Goal: Task Accomplishment & Management: Use online tool/utility

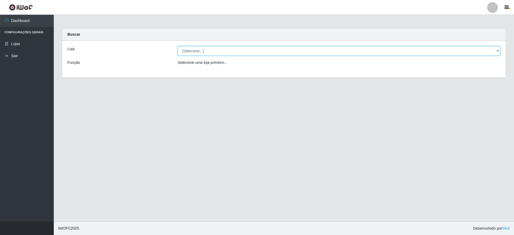
click at [195, 49] on select "[Selecione...] Extrabom - Loja 05 [GEOGRAPHIC_DATA]" at bounding box center [339, 50] width 322 height 9
select select "494"
click at [178, 46] on select "[Selecione...] Extrabom - Loja 05 [GEOGRAPHIC_DATA]" at bounding box center [339, 50] width 322 height 9
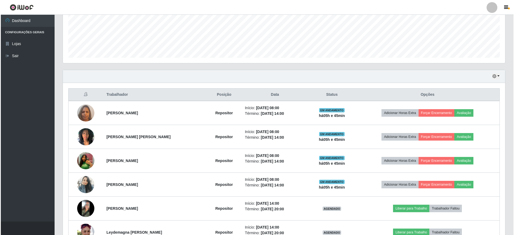
scroll to position [161, 0]
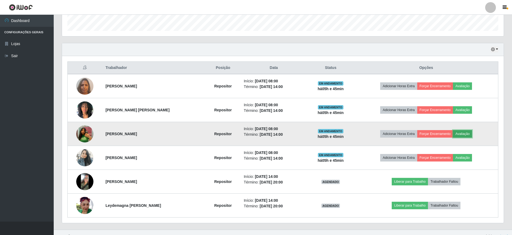
click at [467, 133] on button "Avaliação" at bounding box center [462, 134] width 19 height 8
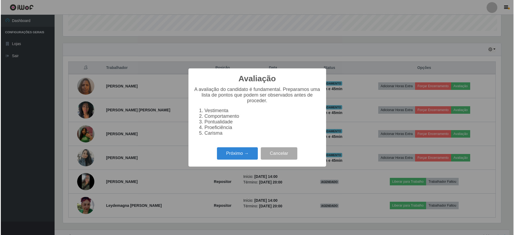
scroll to position [111, 439]
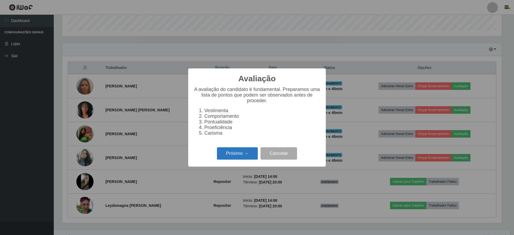
click at [247, 156] on button "Próximo →" at bounding box center [237, 153] width 41 height 13
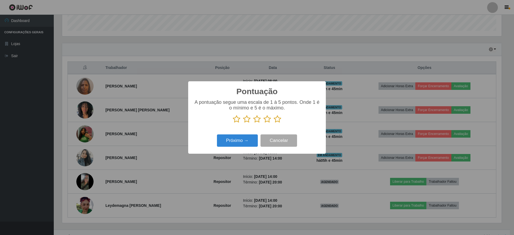
scroll to position [268490, 268162]
click at [275, 120] on icon at bounding box center [277, 119] width 8 height 8
click at [273, 123] on input "radio" at bounding box center [273, 123] width 0 height 0
click at [247, 142] on button "Próximo →" at bounding box center [237, 141] width 41 height 13
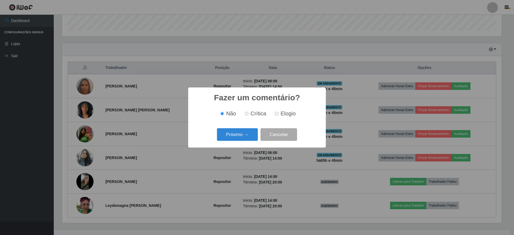
click at [254, 115] on span "Crítica" at bounding box center [258, 114] width 16 height 6
click at [248, 115] on input "Crítica" at bounding box center [246, 113] width 3 height 3
radio input "true"
click at [225, 115] on label "Não" at bounding box center [227, 114] width 18 height 6
click at [224, 115] on input "Não" at bounding box center [221, 113] width 3 height 3
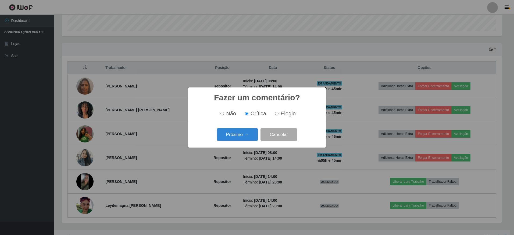
radio input "true"
click at [245, 134] on button "Próximo →" at bounding box center [237, 134] width 41 height 13
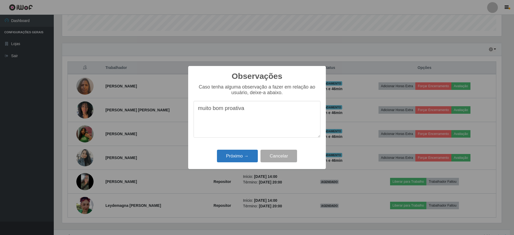
type textarea "muito bom proativa"
click at [242, 158] on button "Próximo →" at bounding box center [237, 156] width 41 height 13
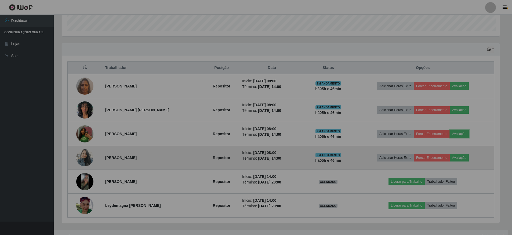
scroll to position [111, 442]
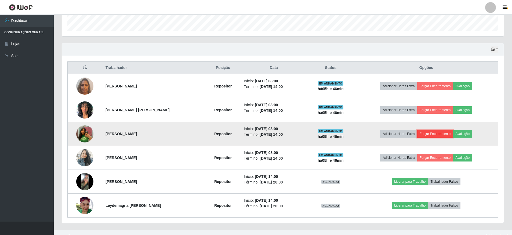
click at [441, 135] on button "Forçar Encerramento" at bounding box center [435, 134] width 36 height 8
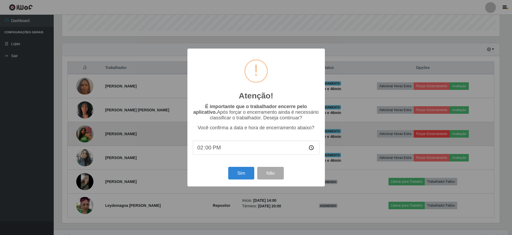
scroll to position [111, 439]
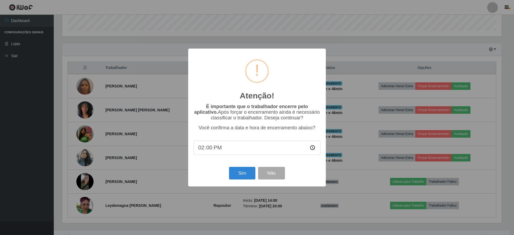
click at [216, 151] on input "14:00" at bounding box center [256, 148] width 127 height 14
type input "13:45"
click at [243, 174] on button "Sim" at bounding box center [242, 173] width 26 height 13
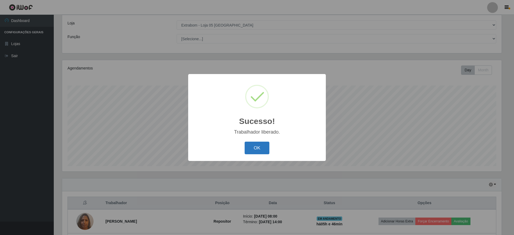
click at [260, 147] on button "OK" at bounding box center [256, 148] width 25 height 13
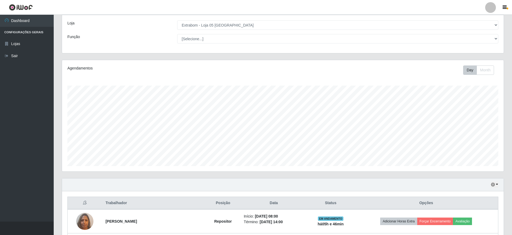
scroll to position [0, 0]
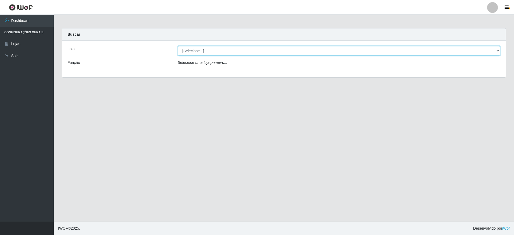
click at [279, 49] on select "[Selecione...] Extrabom - Loja 05 [GEOGRAPHIC_DATA]" at bounding box center [339, 50] width 322 height 9
select select "494"
click at [178, 46] on select "[Selecione...] Extrabom - Loja 05 [GEOGRAPHIC_DATA]" at bounding box center [339, 50] width 322 height 9
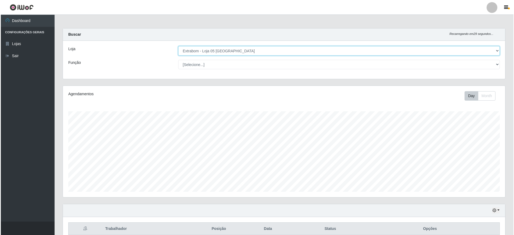
scroll to position [145, 0]
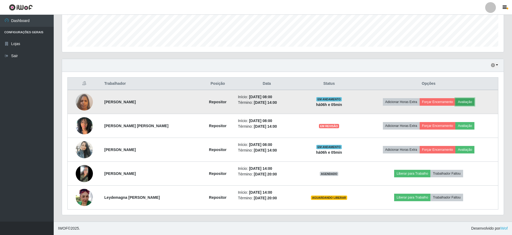
click at [470, 104] on button "Avaliação" at bounding box center [465, 102] width 19 height 8
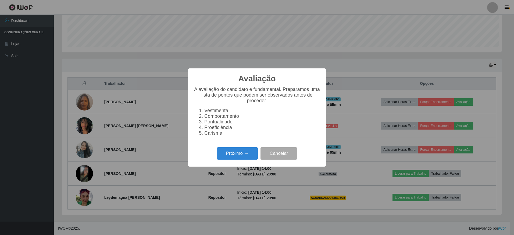
scroll to position [111, 439]
click at [233, 154] on button "Próximo →" at bounding box center [237, 153] width 41 height 13
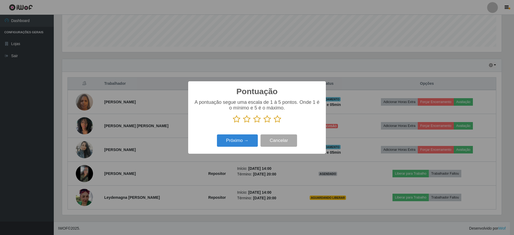
click at [276, 120] on icon at bounding box center [277, 119] width 8 height 8
click at [273, 123] on input "radio" at bounding box center [273, 123] width 0 height 0
click at [236, 142] on button "Próximo →" at bounding box center [237, 141] width 41 height 13
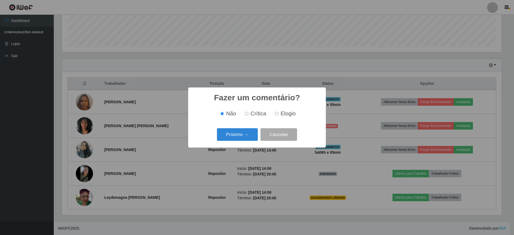
click at [276, 114] on input "Elogio" at bounding box center [276, 113] width 3 height 3
radio input "true"
click at [244, 135] on button "Próximo →" at bounding box center [237, 134] width 41 height 13
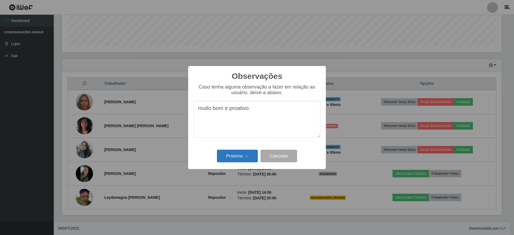
type textarea "muito bom e proativo"
click at [235, 155] on button "Próximo →" at bounding box center [237, 156] width 41 height 13
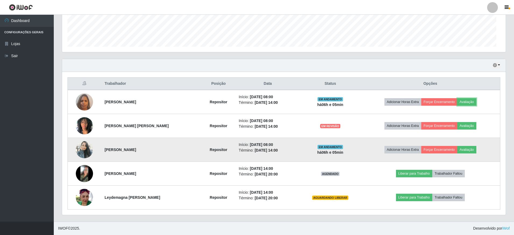
scroll to position [111, 442]
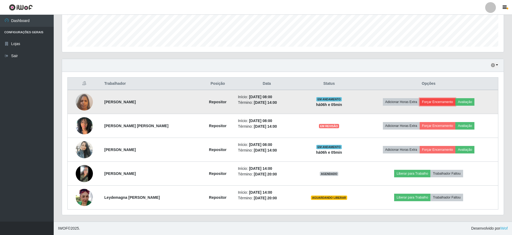
click at [438, 102] on button "Forçar Encerramento" at bounding box center [438, 102] width 36 height 8
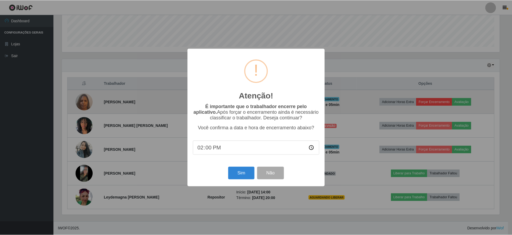
scroll to position [111, 439]
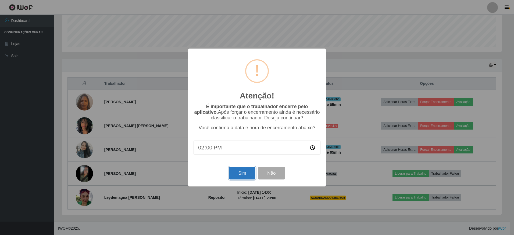
click at [243, 171] on button "Sim" at bounding box center [242, 173] width 26 height 13
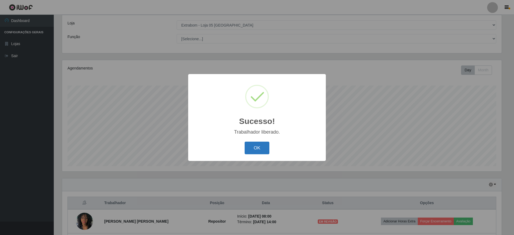
click at [255, 150] on button "OK" at bounding box center [256, 148] width 25 height 13
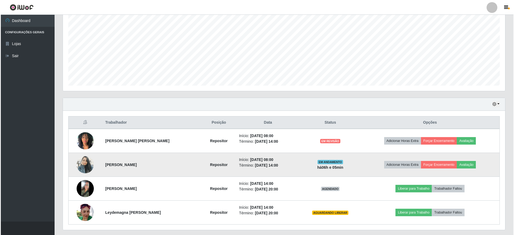
scroll to position [121, 0]
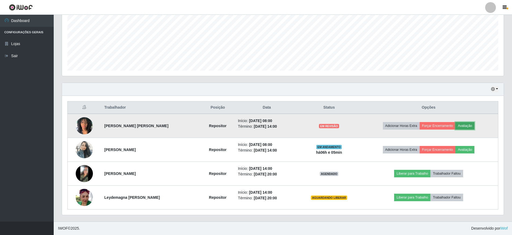
click at [471, 125] on button "Avaliação" at bounding box center [465, 126] width 19 height 8
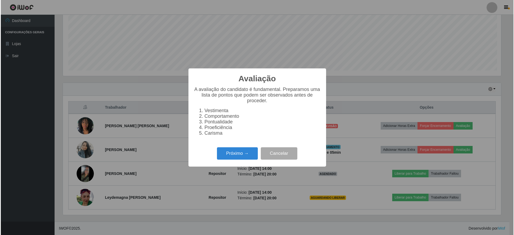
scroll to position [111, 439]
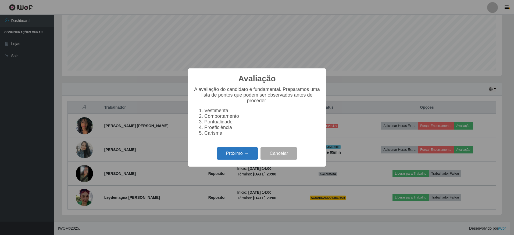
click at [239, 156] on button "Próximo →" at bounding box center [237, 153] width 41 height 13
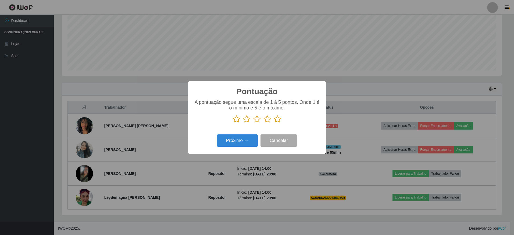
drag, startPoint x: 276, startPoint y: 122, endPoint x: 278, endPoint y: 120, distance: 2.9
click at [277, 120] on icon at bounding box center [277, 119] width 8 height 8
click at [273, 123] on input "radio" at bounding box center [273, 123] width 0 height 0
click at [236, 143] on button "Próximo →" at bounding box center [237, 141] width 41 height 13
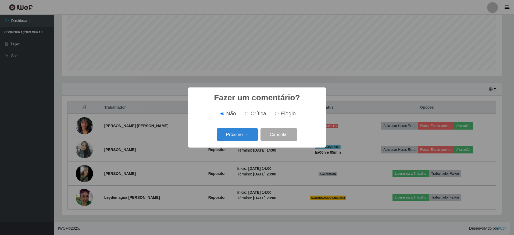
click at [277, 115] on input "Elogio" at bounding box center [276, 113] width 3 height 3
radio input "true"
click at [237, 135] on button "Próximo →" at bounding box center [237, 134] width 41 height 13
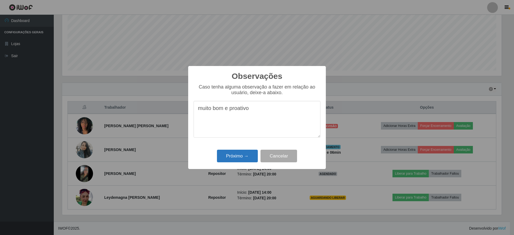
type textarea "muito bom e proativo"
click at [240, 154] on button "Próximo →" at bounding box center [237, 156] width 41 height 13
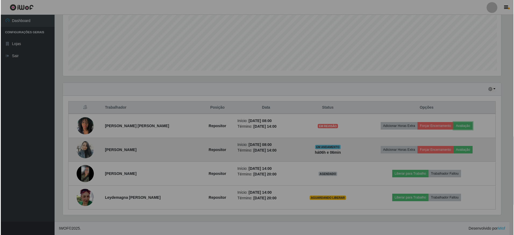
scroll to position [111, 442]
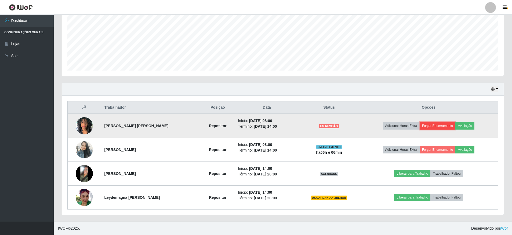
click at [440, 126] on button "Forçar Encerramento" at bounding box center [438, 126] width 36 height 8
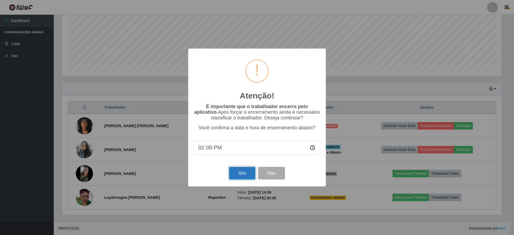
click at [244, 175] on button "Sim" at bounding box center [242, 173] width 26 height 13
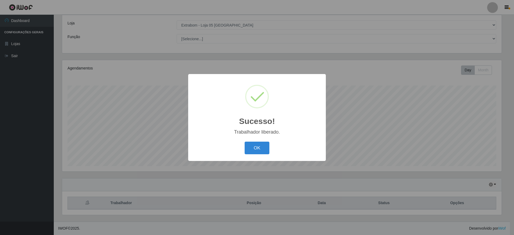
click at [442, 126] on div "Sucesso! × Trabalhador liberado. OK Cancel" at bounding box center [257, 117] width 514 height 235
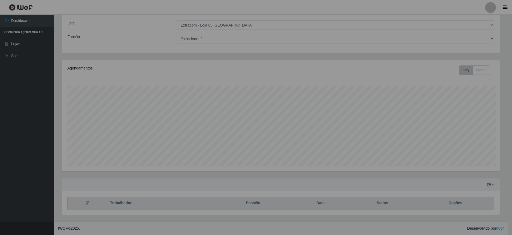
scroll to position [0, 0]
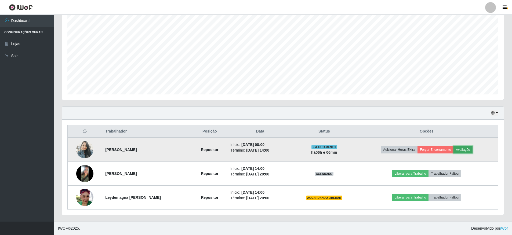
click at [464, 149] on button "Avaliação" at bounding box center [463, 150] width 19 height 8
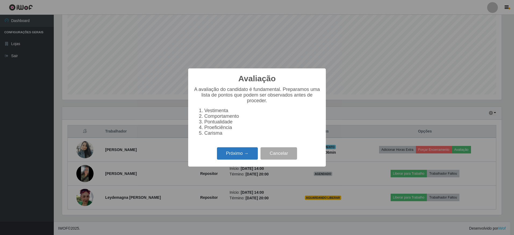
click at [248, 153] on button "Próximo →" at bounding box center [237, 153] width 41 height 13
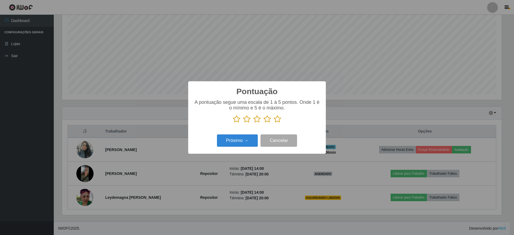
click at [278, 121] on icon at bounding box center [277, 119] width 8 height 8
click at [273, 123] on input "radio" at bounding box center [273, 123] width 0 height 0
click at [243, 140] on button "Próximo →" at bounding box center [237, 141] width 41 height 13
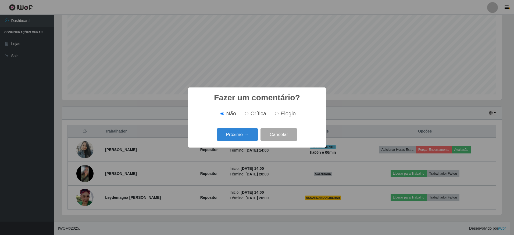
click at [275, 115] on input "Elogio" at bounding box center [276, 113] width 3 height 3
radio input "true"
click at [239, 133] on button "Próximo →" at bounding box center [237, 134] width 41 height 13
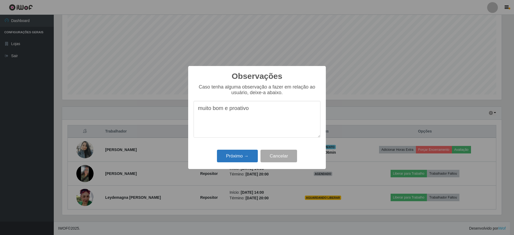
type textarea "muito bom e proativo"
click at [241, 157] on button "Próximo →" at bounding box center [237, 156] width 41 height 13
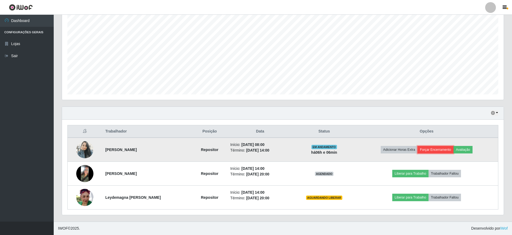
click at [443, 148] on button "Forçar Encerramento" at bounding box center [436, 150] width 36 height 8
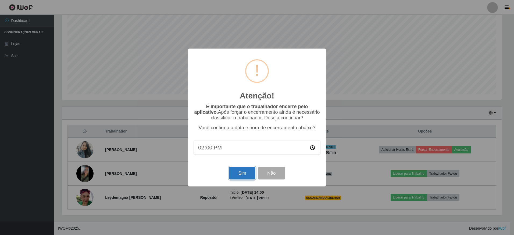
click at [240, 174] on button "Sim" at bounding box center [242, 173] width 26 height 13
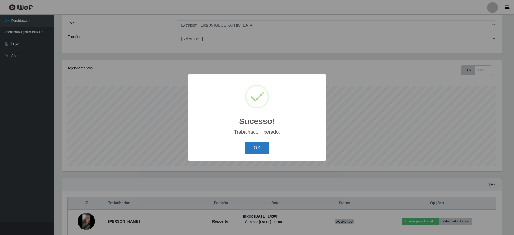
click at [258, 146] on button "OK" at bounding box center [256, 148] width 25 height 13
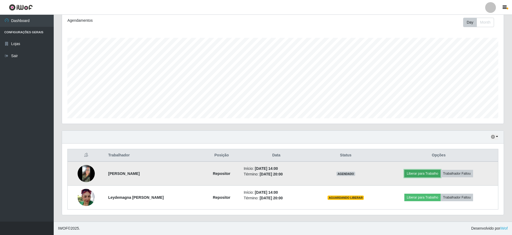
click at [425, 173] on button "Liberar para Trabalho" at bounding box center [423, 174] width 36 height 8
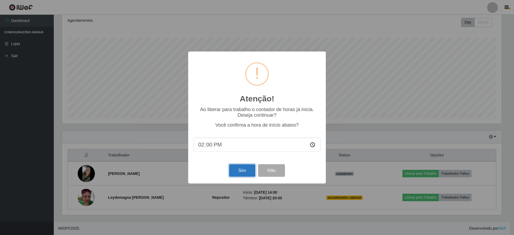
click at [243, 168] on button "Sim" at bounding box center [242, 170] width 26 height 13
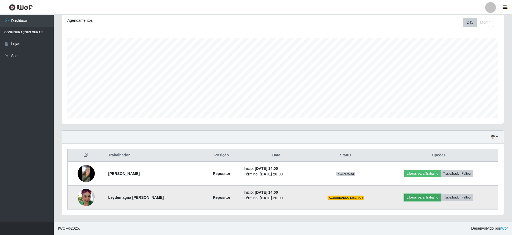
click at [431, 197] on button "Liberar para Trabalho" at bounding box center [423, 198] width 36 height 8
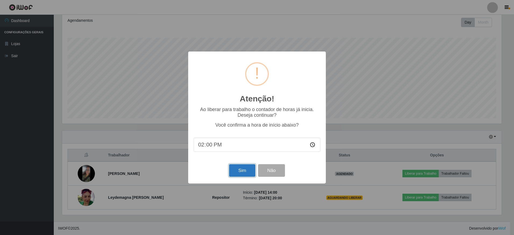
click at [244, 171] on button "Sim" at bounding box center [242, 170] width 26 height 13
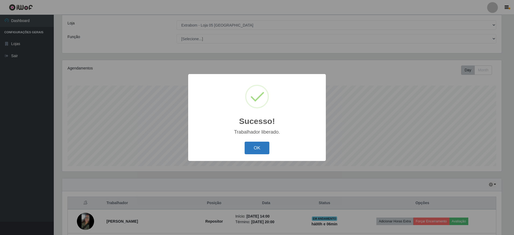
click at [259, 149] on button "OK" at bounding box center [256, 148] width 25 height 13
